Goal: Information Seeking & Learning: Learn about a topic

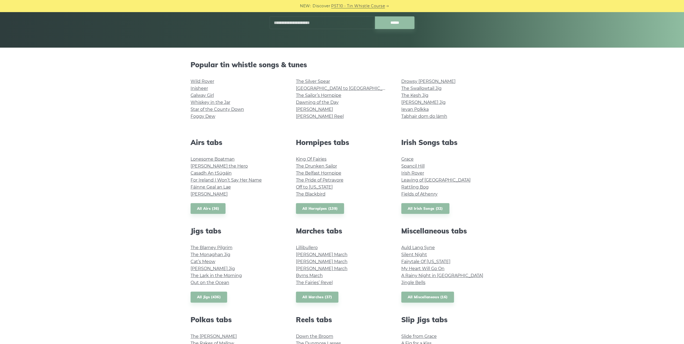
scroll to position [161, 0]
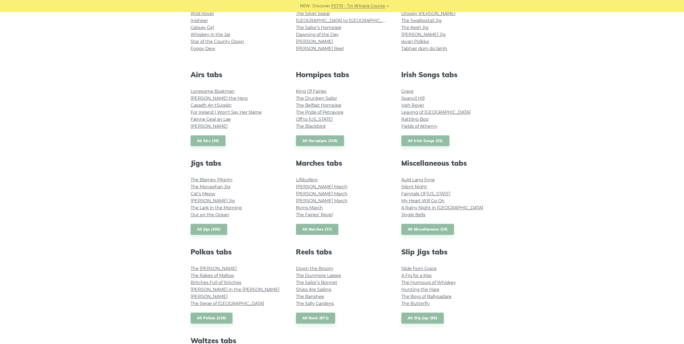
click at [333, 226] on link "All Marches (37)" at bounding box center [317, 229] width 43 height 11
click at [211, 210] on link "The Lark in the Morning" at bounding box center [216, 207] width 51 height 5
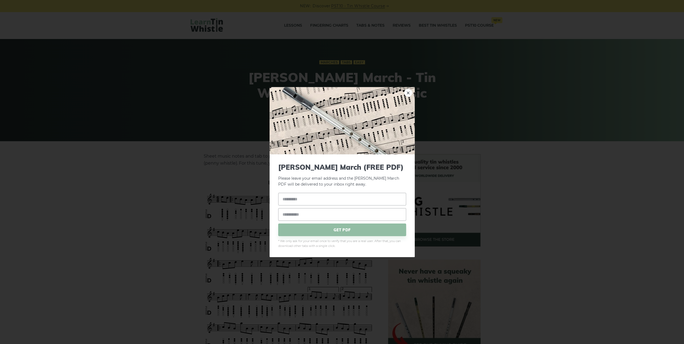
drag, startPoint x: 227, startPoint y: 197, endPoint x: 280, endPoint y: 196, distance: 52.7
click at [280, 196] on form "[PERSON_NAME] March (FREE PDF) Please leave your email address and the [PERSON_…" at bounding box center [342, 205] width 128 height 85
click at [481, 85] on div "× Brian Boru’s March (FREE PDF) Please leave your email address and the Brian B…" at bounding box center [342, 172] width 684 height 344
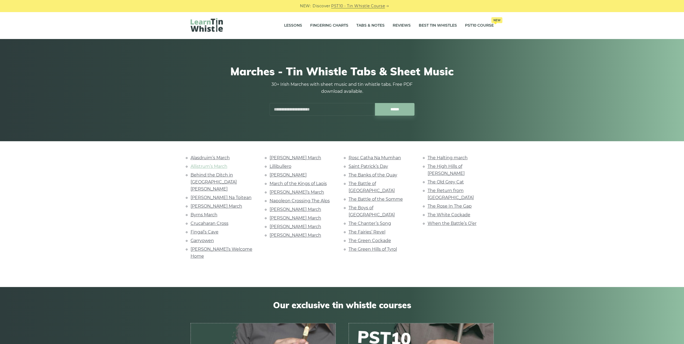
click at [206, 164] on link "Allistrum’s March" at bounding box center [209, 166] width 37 height 5
